Goal: Ask a question: Seek information or help from site administrators or community

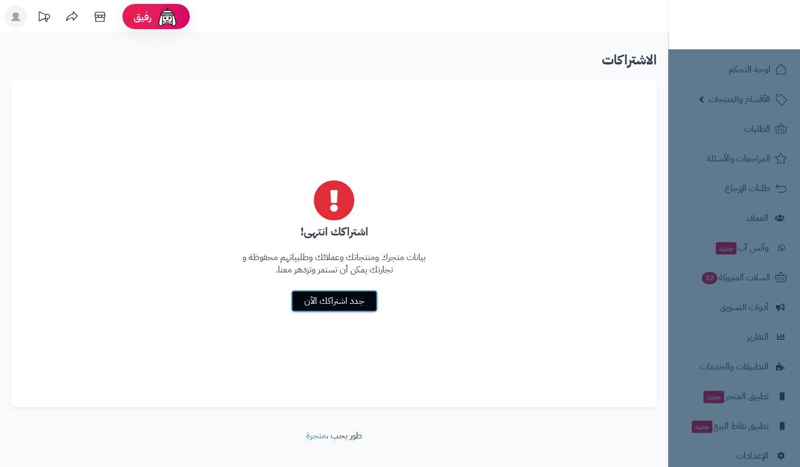
click at [345, 300] on link "جدد اشتراكك الآن" at bounding box center [334, 301] width 87 height 22
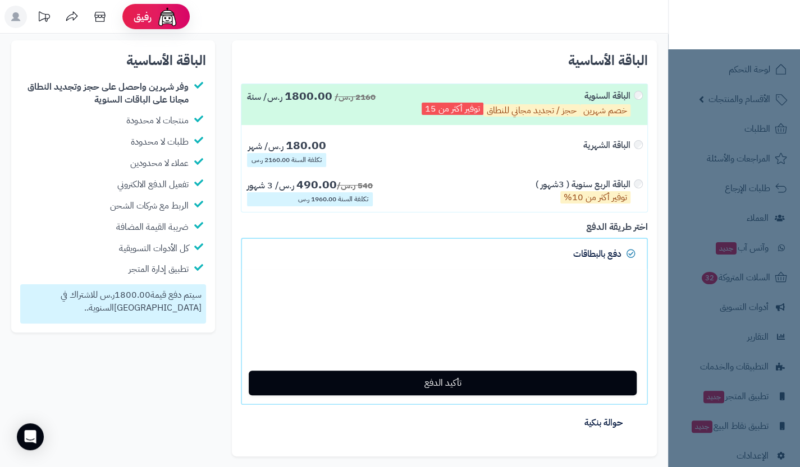
click at [753, 81] on nav "لوحة التحكم الأقسام والمنتجات المنتجات الأقسام الماركات مواصفات المنتجات مواصفا…" at bounding box center [734, 247] width 132 height 467
click at [761, 13] on img at bounding box center [756, 20] width 66 height 24
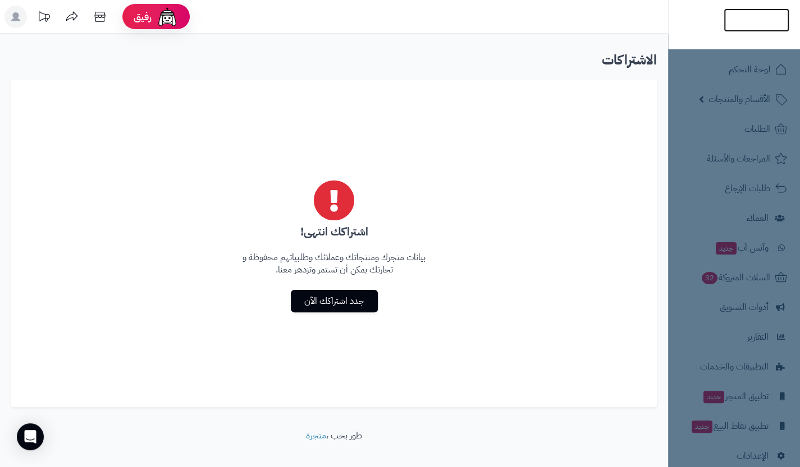
click at [767, 29] on img at bounding box center [756, 41] width 66 height 24
click at [767, 30] on img at bounding box center [756, 42] width 66 height 24
click at [152, 21] on span "رفيق" at bounding box center [143, 16] width 18 height 13
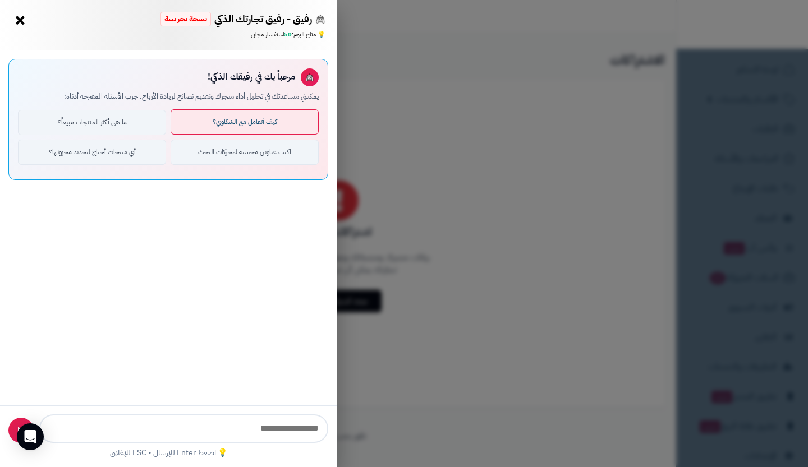
click at [254, 117] on button "كيف أتعامل مع الشكاوي؟" at bounding box center [245, 121] width 148 height 25
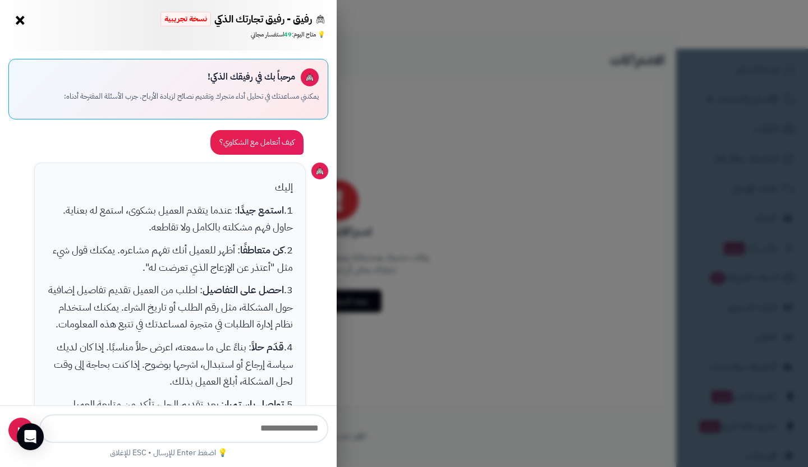
scroll to position [203, 0]
